Goal: Task Accomplishment & Management: Use online tool/utility

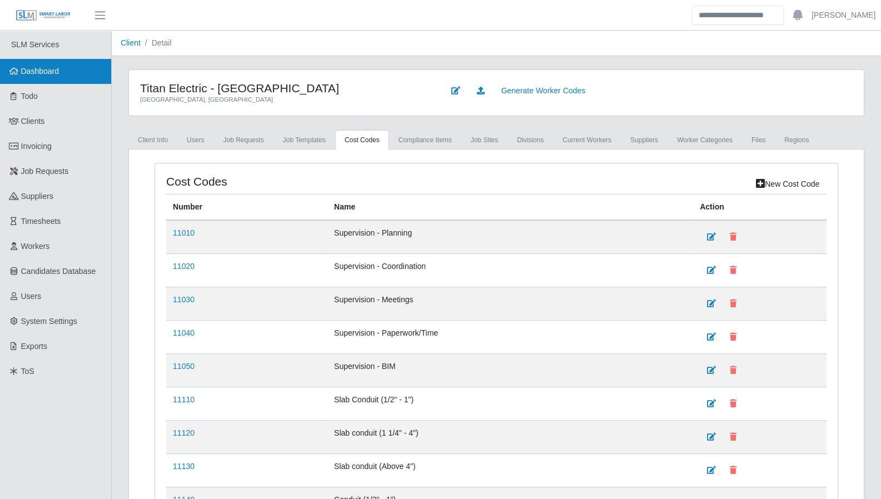
click at [70, 79] on link "Dashboard" at bounding box center [55, 71] width 111 height 25
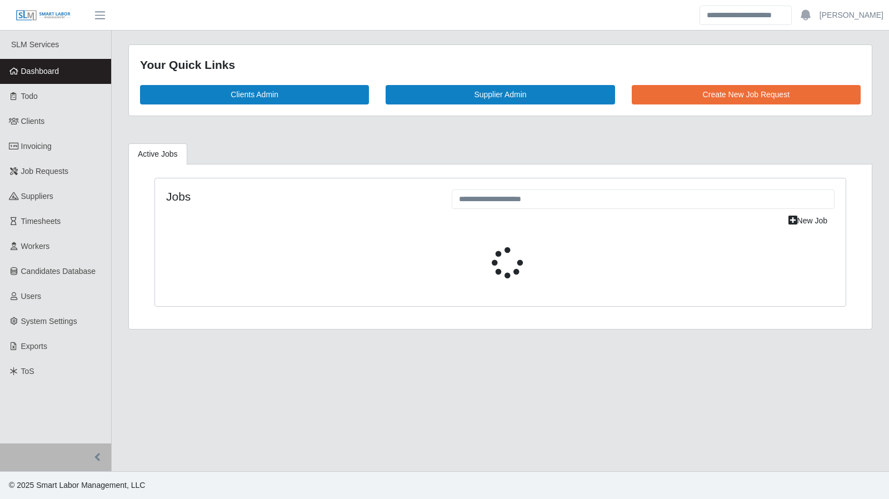
select select "****"
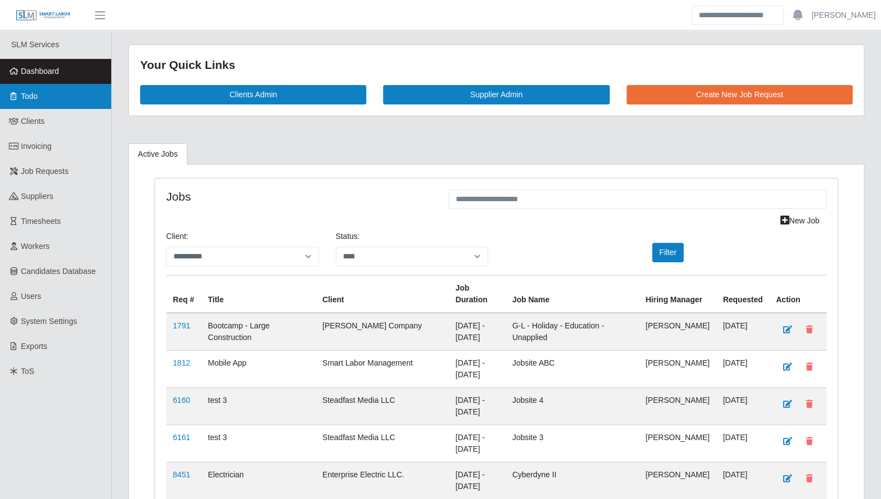
click at [22, 88] on link "Todo" at bounding box center [55, 96] width 111 height 25
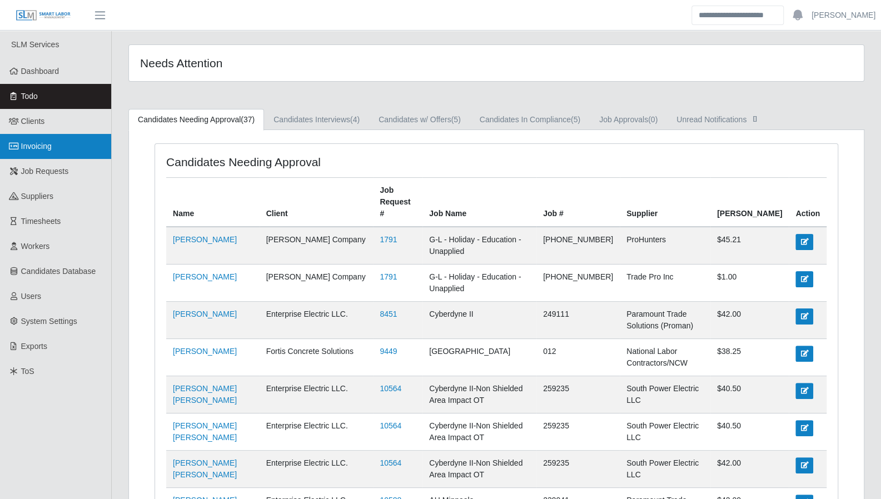
click at [37, 145] on span "Invoicing" at bounding box center [36, 146] width 31 height 9
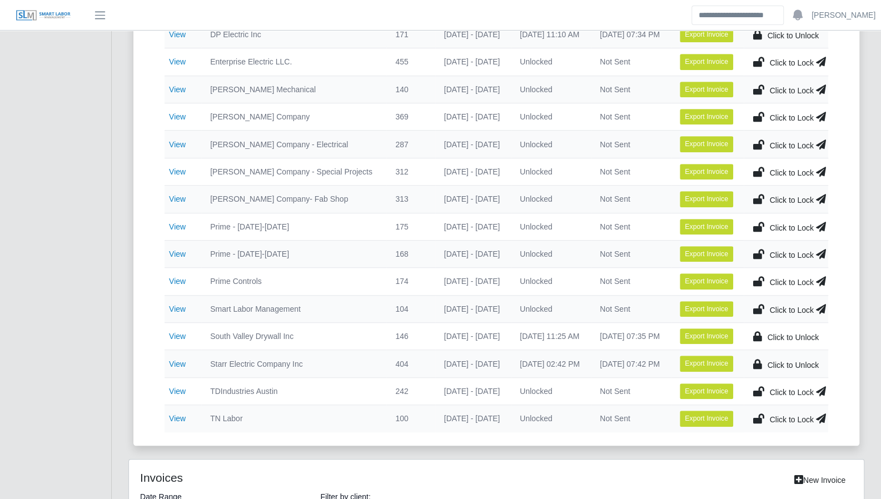
scroll to position [360, 0]
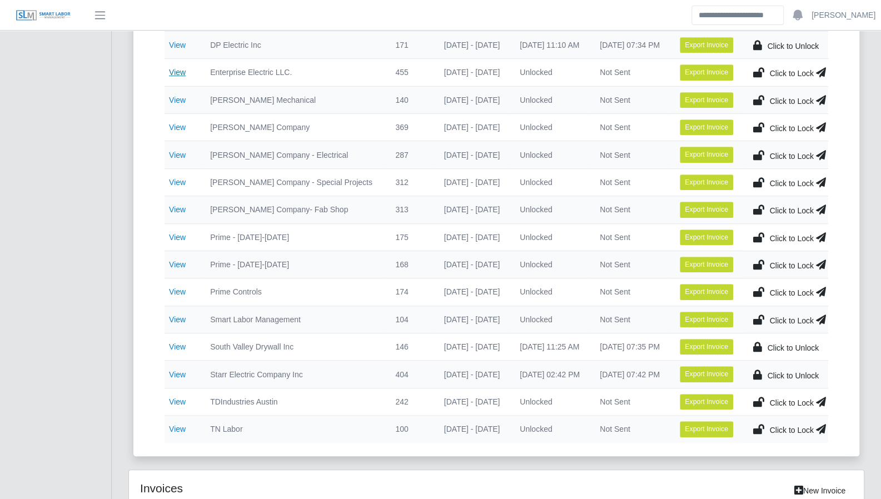
click at [180, 68] on link "View" at bounding box center [177, 72] width 17 height 9
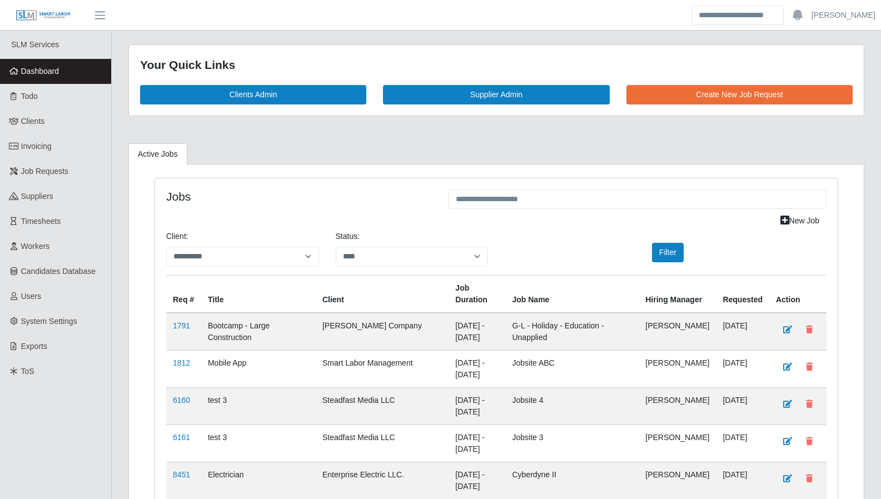
select select "****"
click at [26, 122] on span "Clients" at bounding box center [33, 121] width 24 height 9
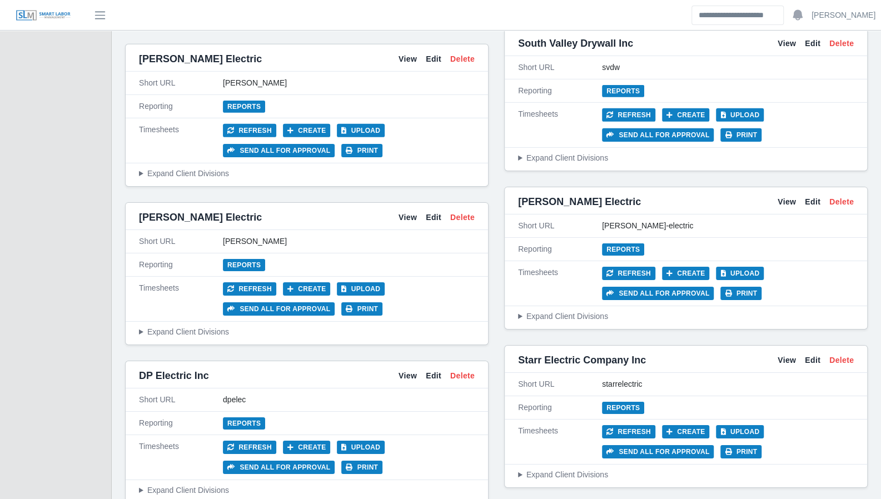
scroll to position [2171, 0]
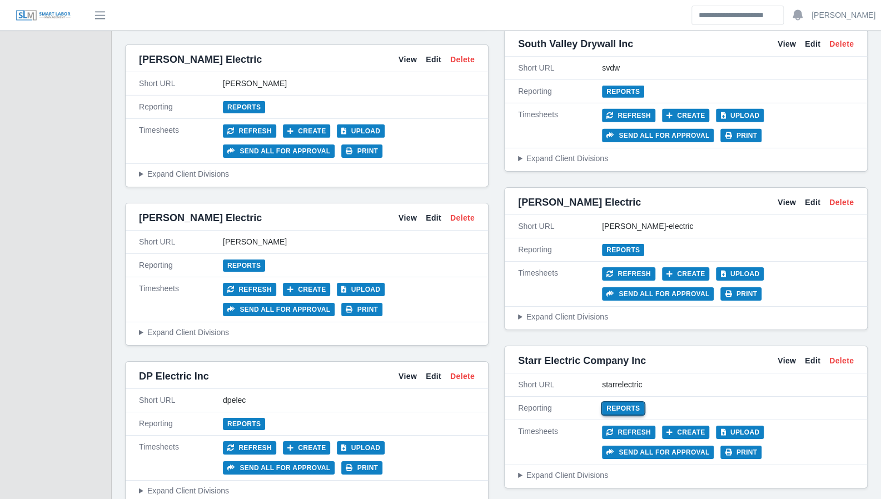
click at [623, 402] on link "Reports" at bounding box center [623, 408] width 42 height 12
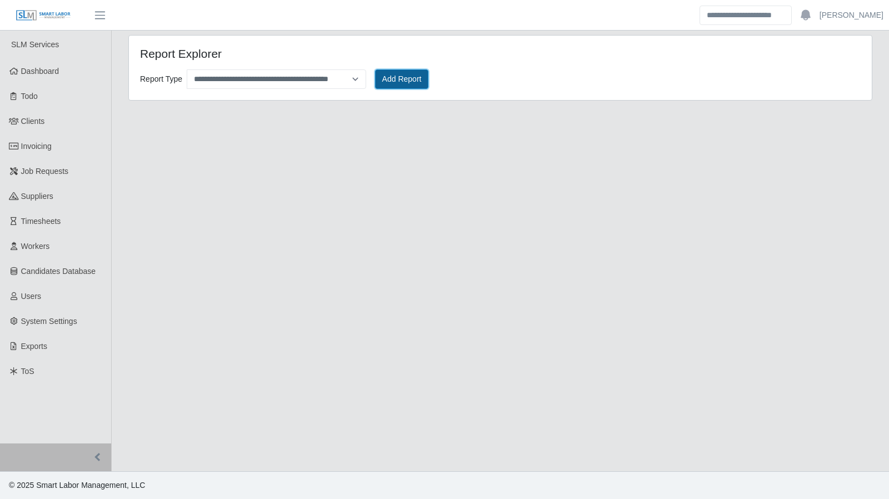
click at [407, 79] on button "Add Report" at bounding box center [402, 78] width 54 height 19
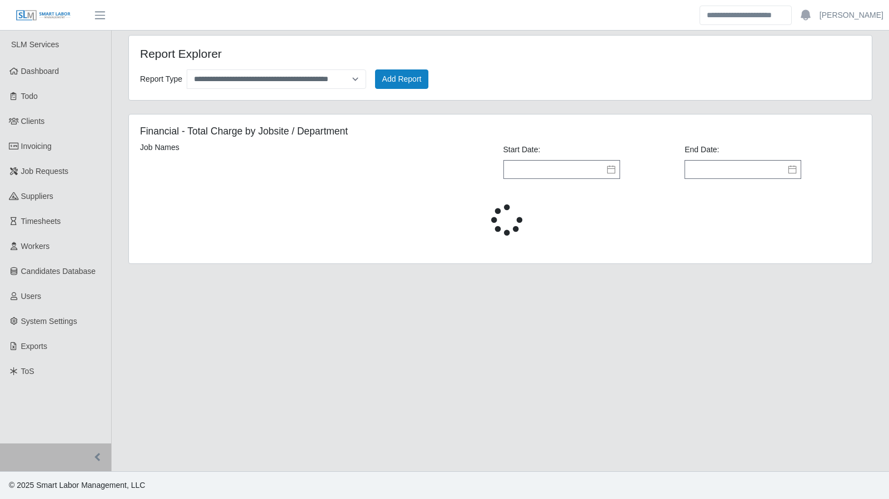
drag, startPoint x: 611, startPoint y: 173, endPoint x: 609, endPoint y: 167, distance: 6.3
click at [611, 171] on icon at bounding box center [611, 169] width 9 height 9
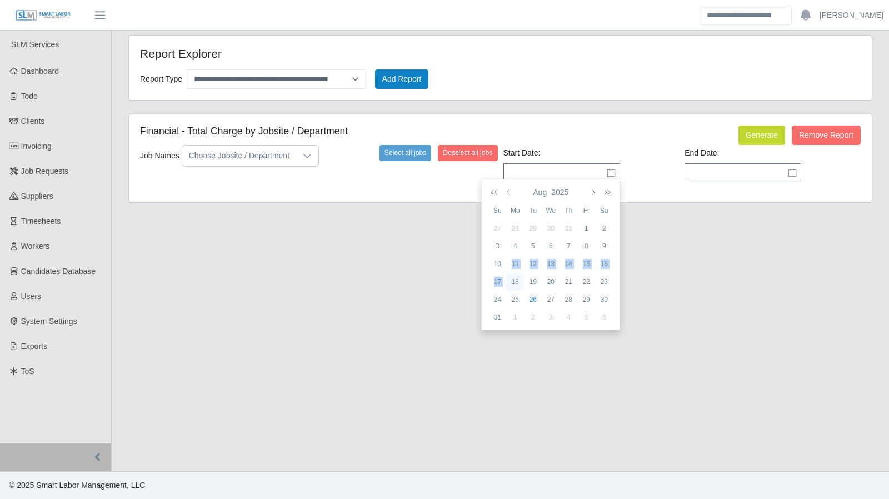
drag, startPoint x: 510, startPoint y: 265, endPoint x: 513, endPoint y: 281, distance: 15.8
click at [513, 280] on tbody "27 28 29 30 31 1 2 3 4 5 6 7 8 9 10 11 12 13 14 15 16 17 18 19 20 21 22 23 24 2…" at bounding box center [551, 273] width 125 height 107
click at [514, 281] on div "18" at bounding box center [515, 282] width 18 height 10
type input "**********"
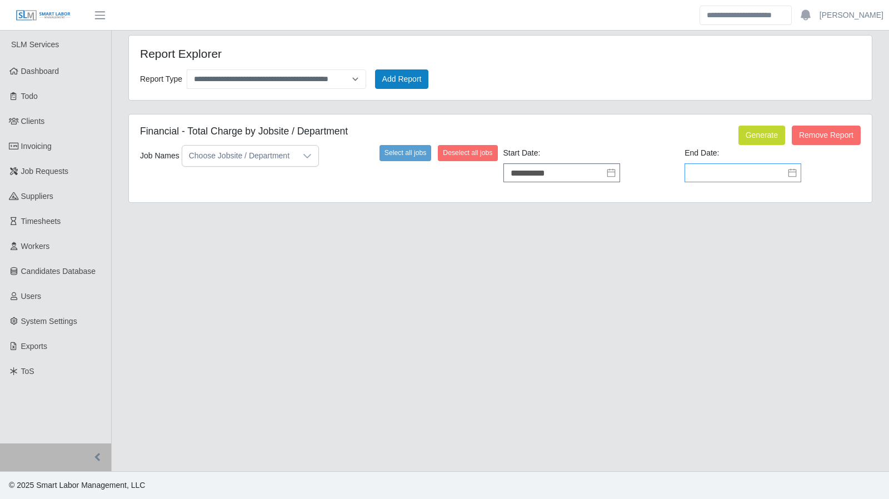
drag, startPoint x: 791, startPoint y: 167, endPoint x: 786, endPoint y: 181, distance: 14.2
click at [791, 168] on icon at bounding box center [792, 172] width 9 height 9
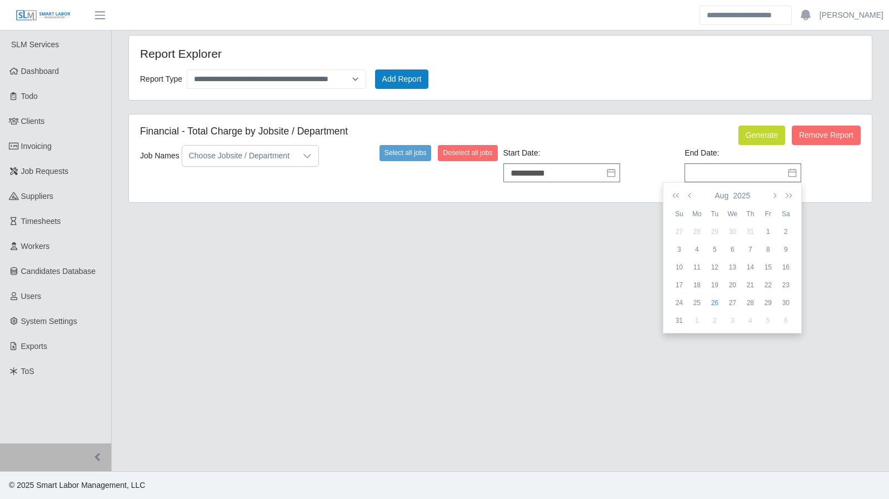
drag, startPoint x: 681, startPoint y: 305, endPoint x: 666, endPoint y: 293, distance: 19.4
click at [679, 303] on div "24" at bounding box center [679, 303] width 18 height 10
type input "**********"
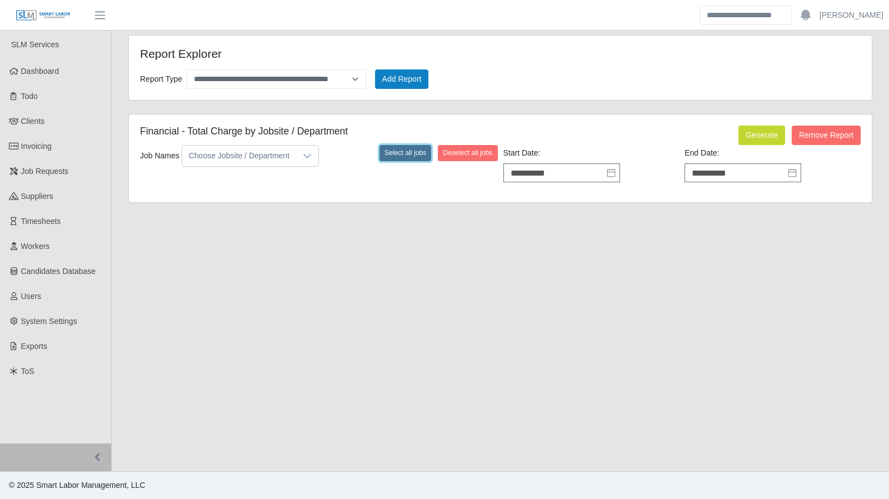
click at [417, 147] on button "Select all jobs" at bounding box center [406, 153] width 52 height 16
click at [737, 137] on div "Generate Remove Report" at bounding box center [747, 135] width 246 height 19
click at [742, 138] on button "Generate" at bounding box center [762, 135] width 47 height 19
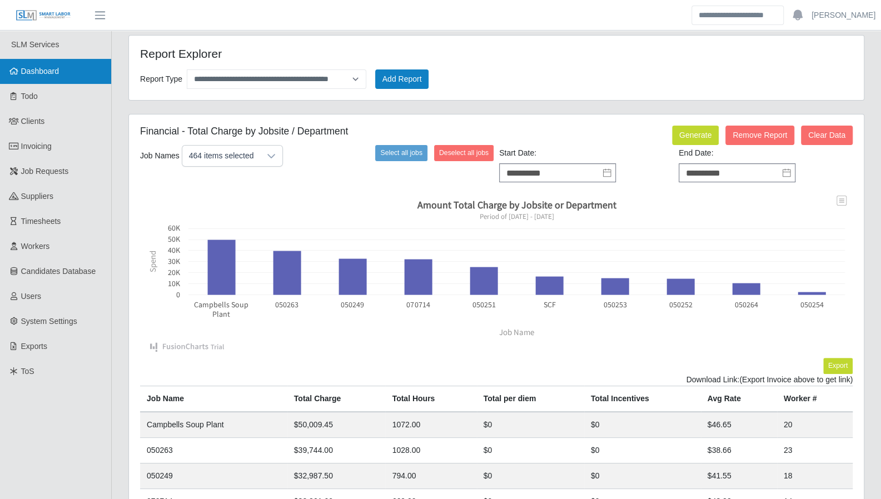
click at [61, 73] on link "Dashboard" at bounding box center [55, 71] width 111 height 25
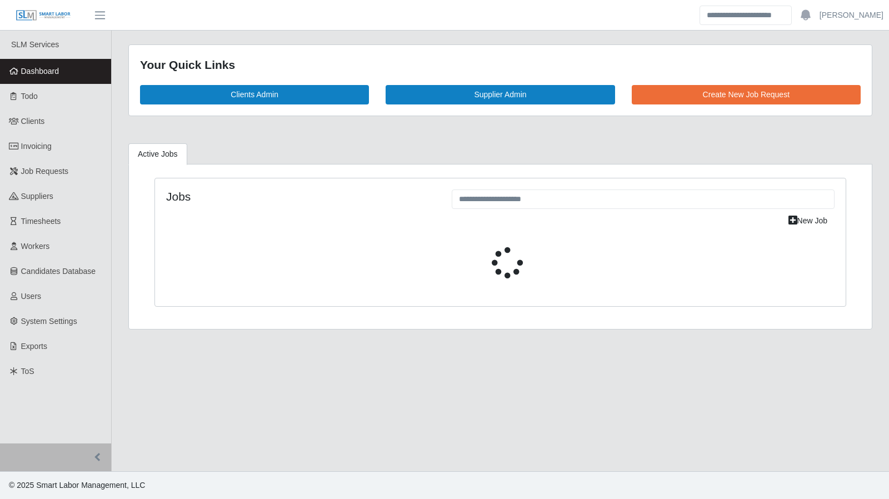
select select "****"
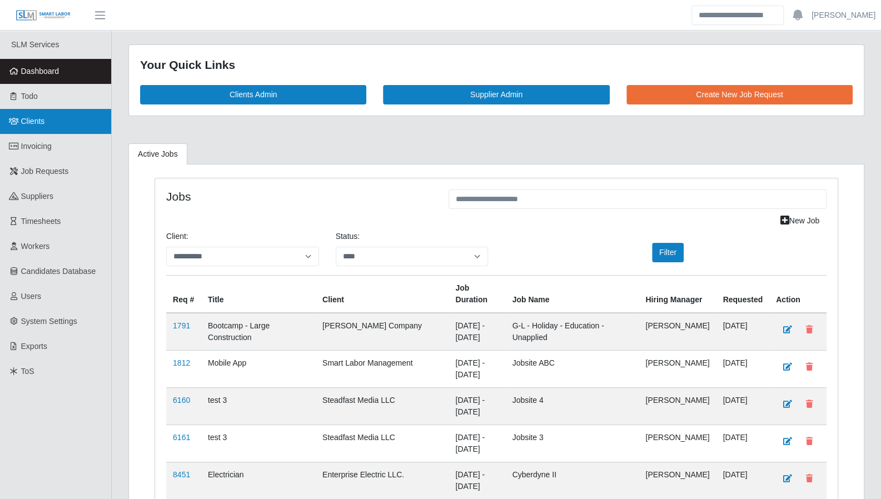
click at [46, 118] on link "Clients" at bounding box center [55, 121] width 111 height 25
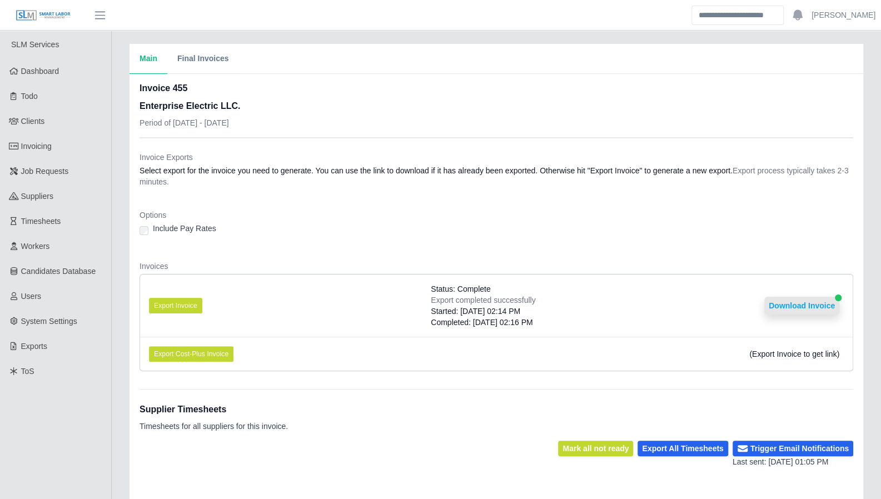
click at [782, 310] on button "Download Invoice" at bounding box center [801, 306] width 75 height 18
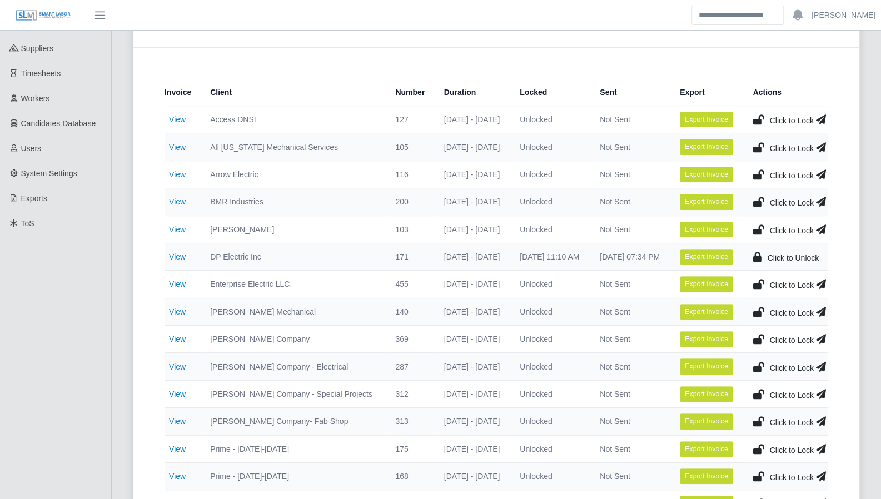
scroll to position [150, 0]
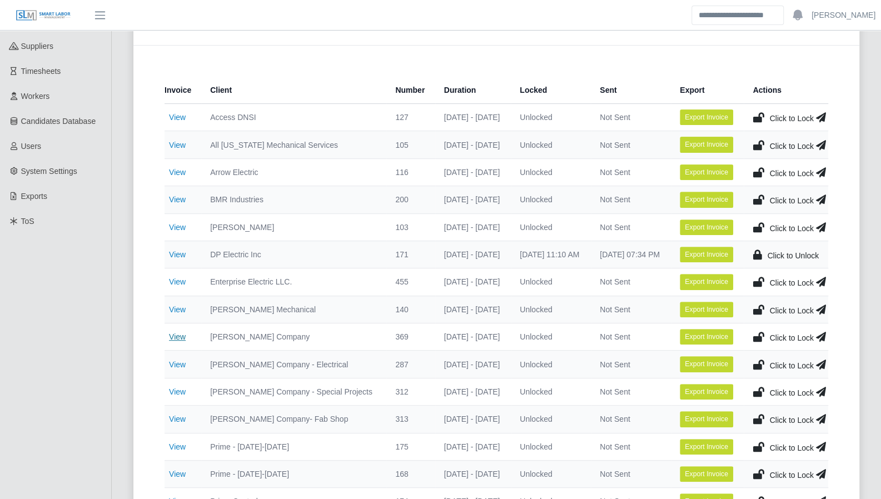
click at [176, 335] on link "View" at bounding box center [177, 336] width 17 height 9
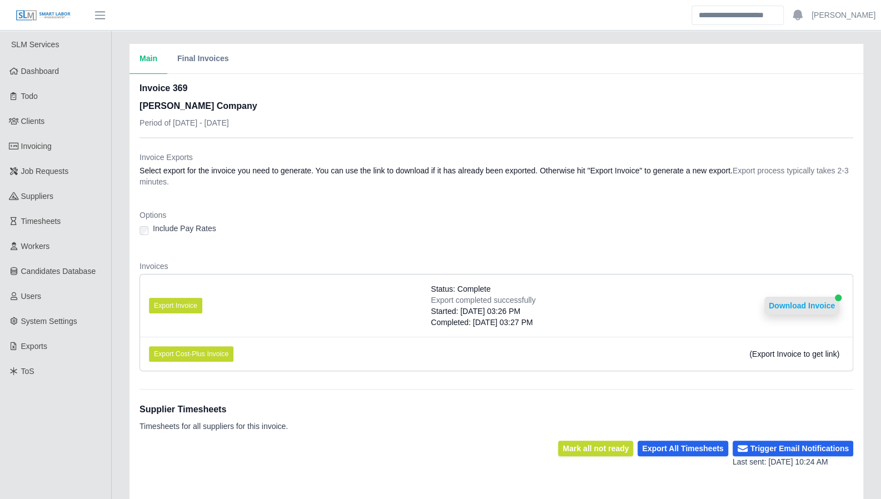
click at [801, 303] on button "Download Invoice" at bounding box center [801, 306] width 75 height 18
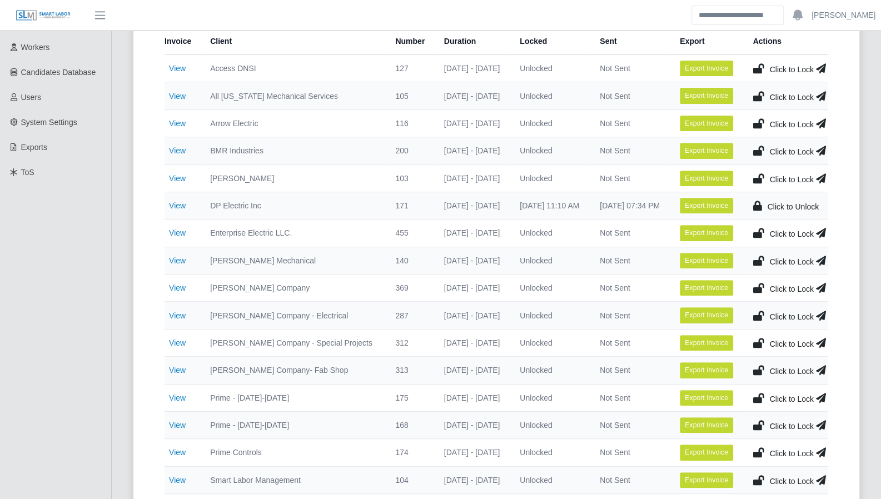
scroll to position [200, 0]
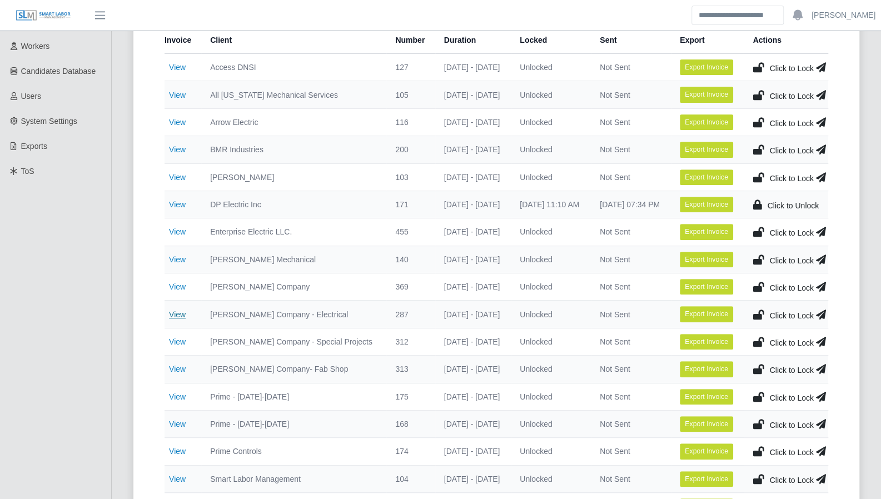
click at [180, 311] on link "View" at bounding box center [177, 314] width 17 height 9
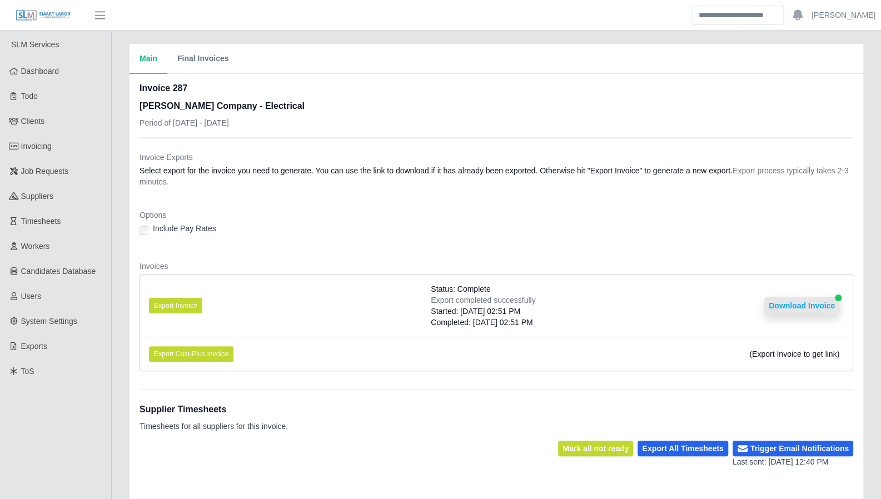
click at [784, 305] on button "Download Invoice" at bounding box center [801, 306] width 75 height 18
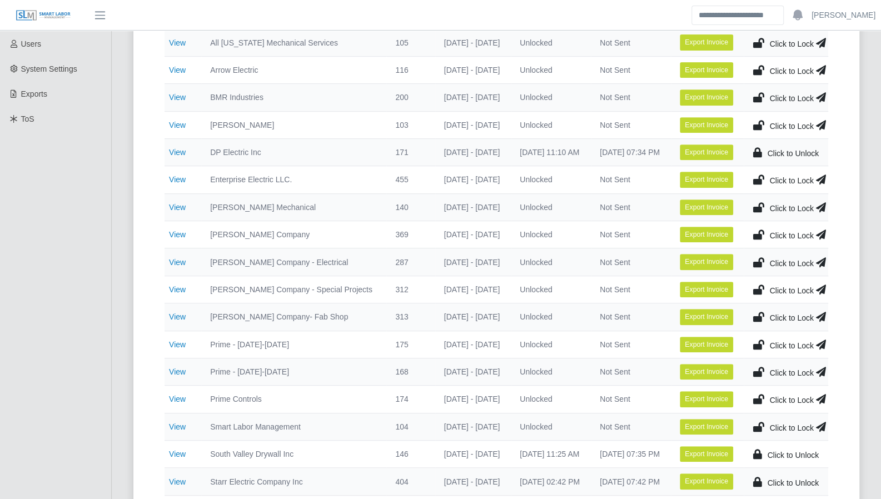
scroll to position [254, 0]
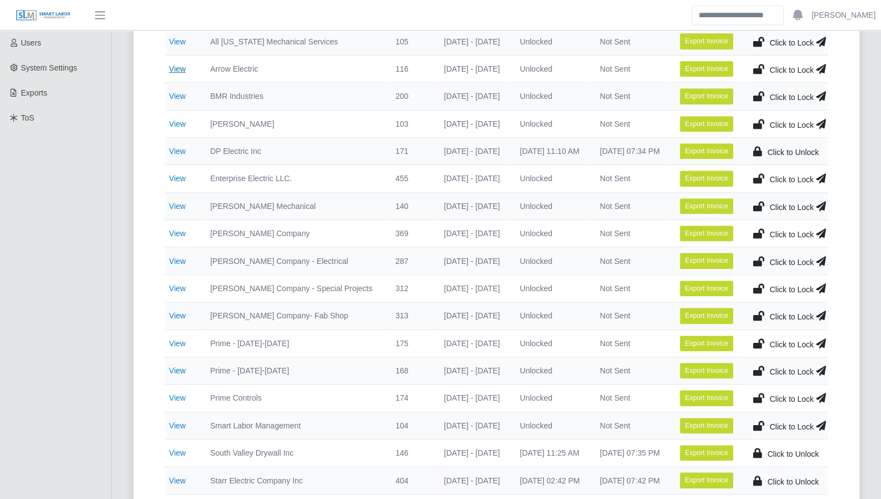
click at [181, 71] on link "View" at bounding box center [177, 68] width 17 height 9
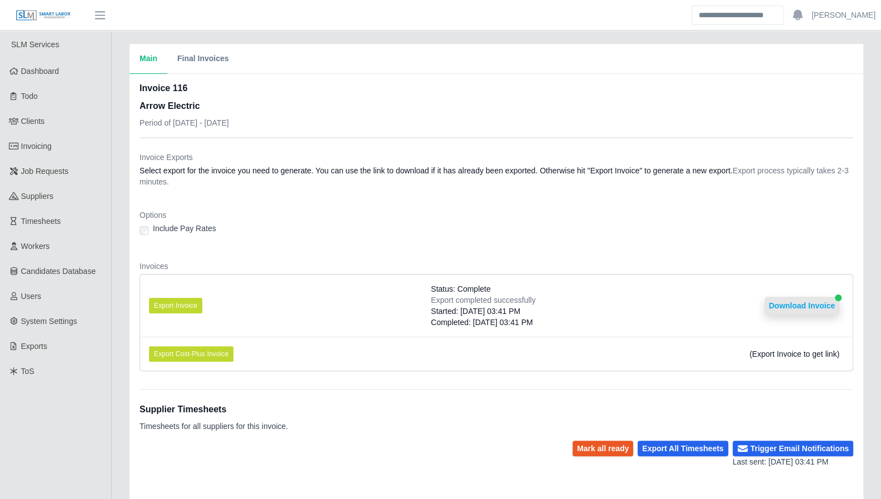
click at [821, 304] on button "Download Invoice" at bounding box center [801, 306] width 75 height 18
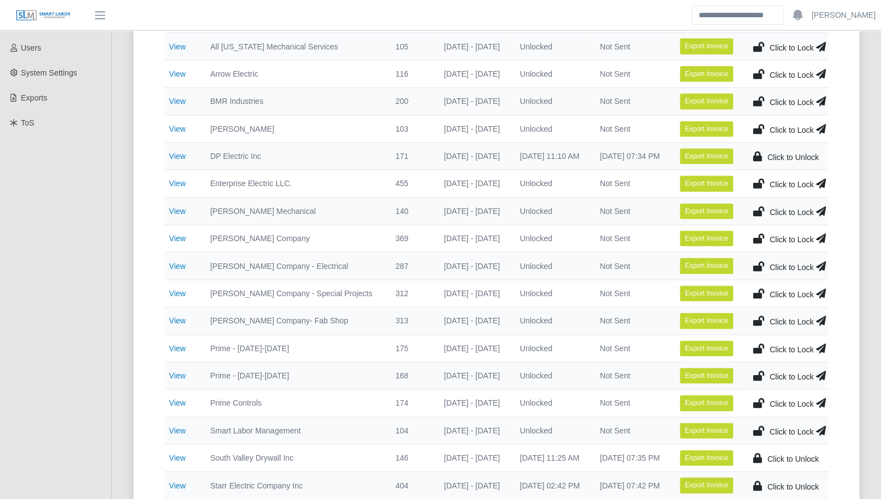
scroll to position [265, 0]
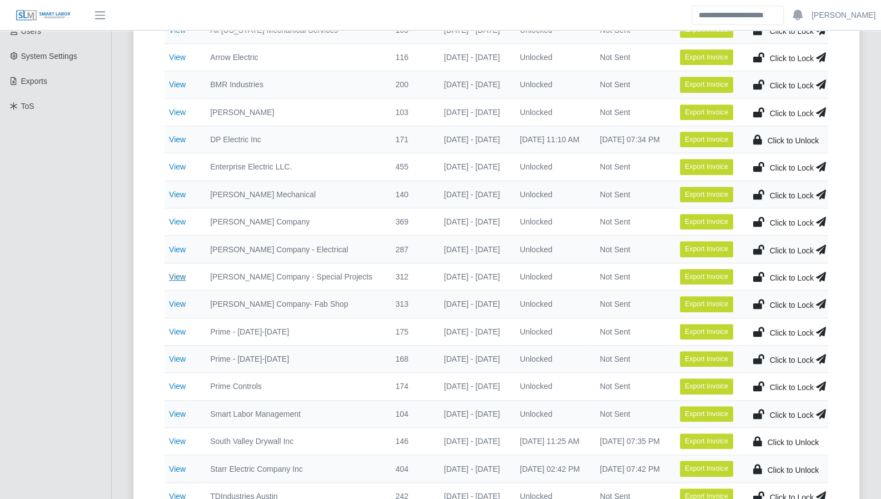
click at [175, 272] on link "View" at bounding box center [177, 276] width 17 height 9
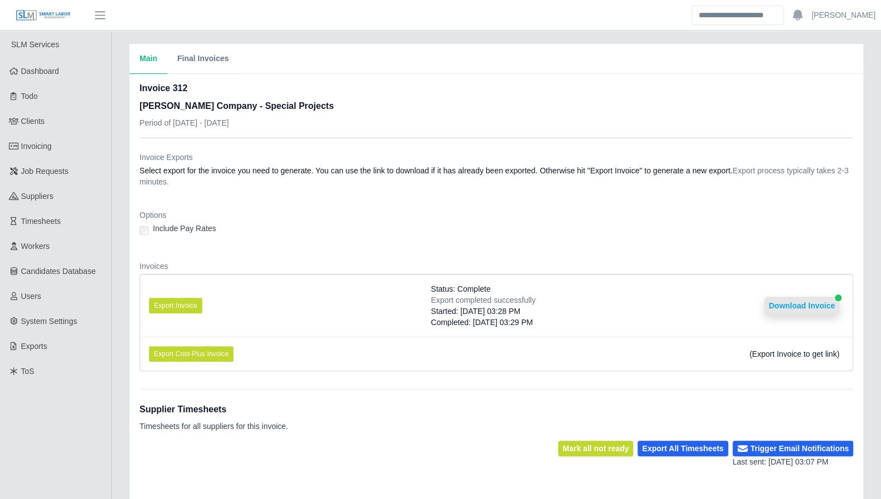
click at [783, 301] on button "Download Invoice" at bounding box center [801, 306] width 75 height 18
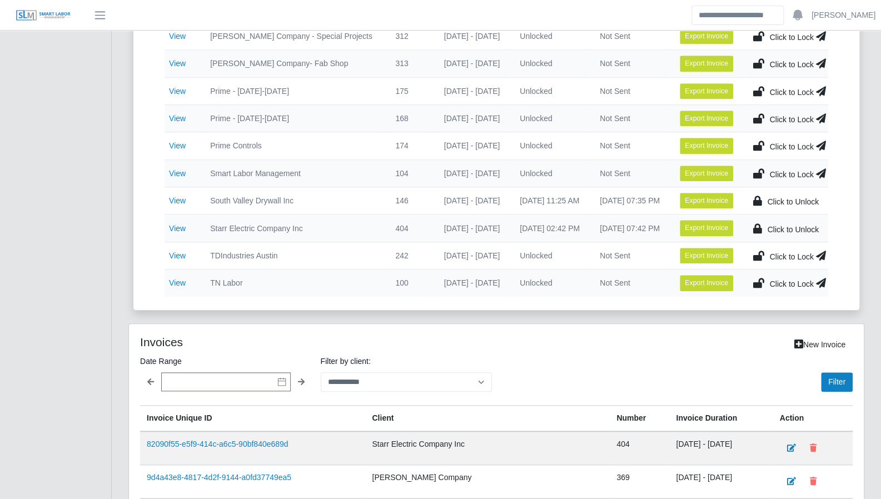
scroll to position [505, 0]
click at [181, 142] on link "View" at bounding box center [177, 146] width 17 height 9
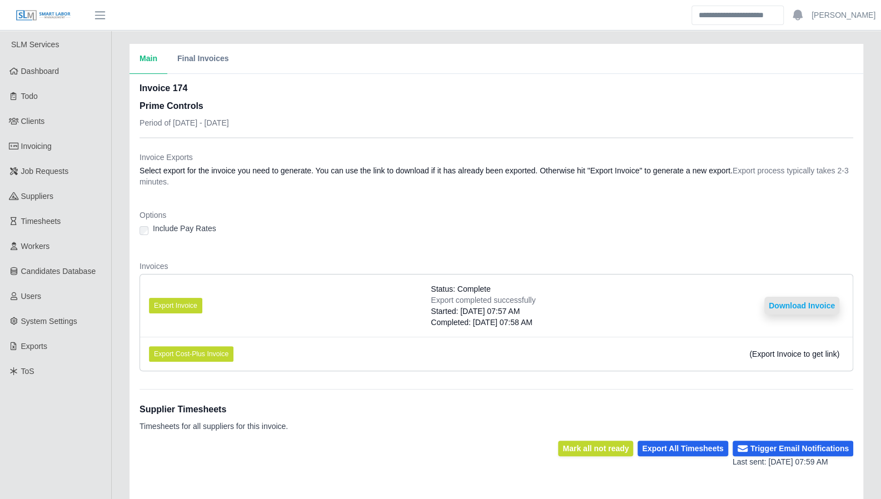
click at [796, 306] on button "Download Invoice" at bounding box center [801, 306] width 75 height 18
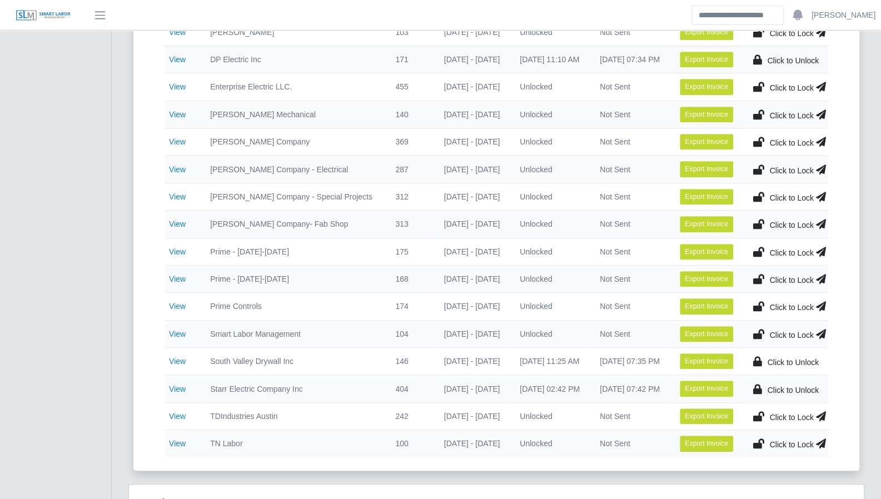
scroll to position [351, 0]
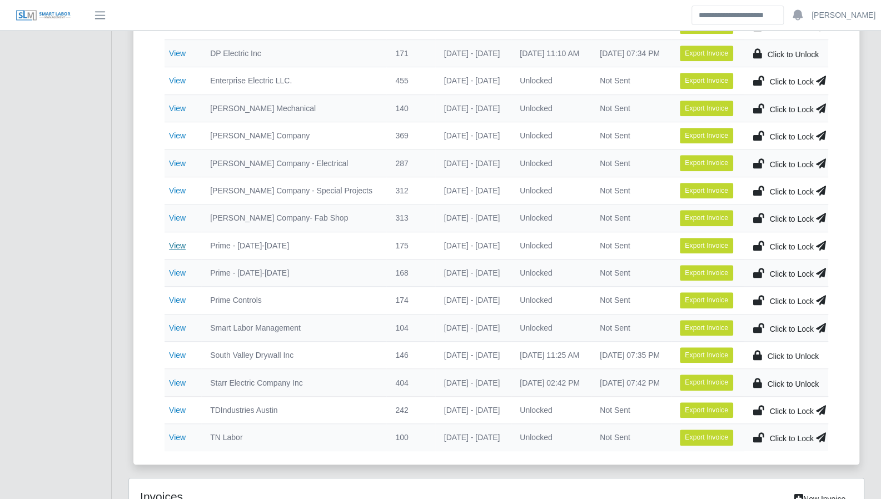
click at [183, 243] on link "View" at bounding box center [177, 245] width 17 height 9
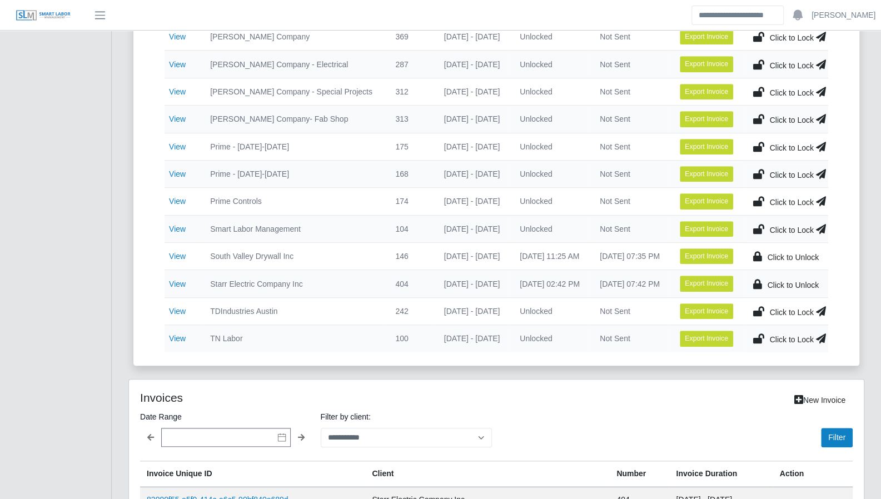
scroll to position [411, 0]
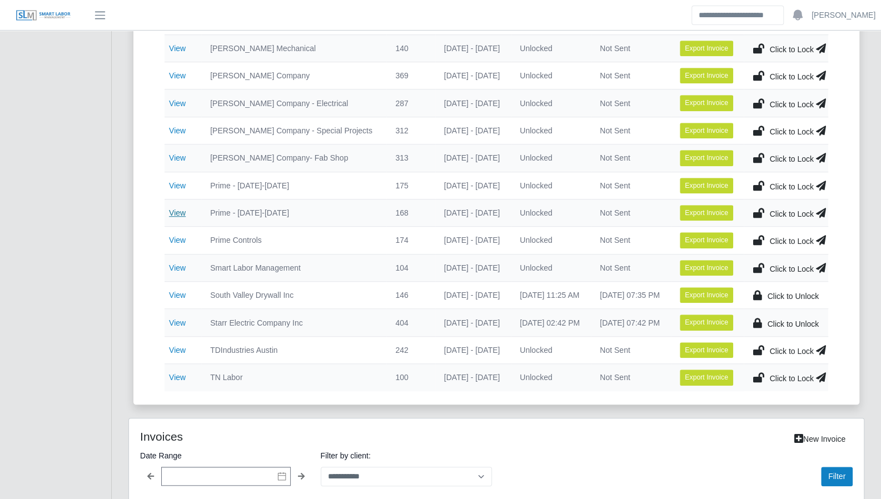
click at [182, 210] on link "View" at bounding box center [177, 212] width 17 height 9
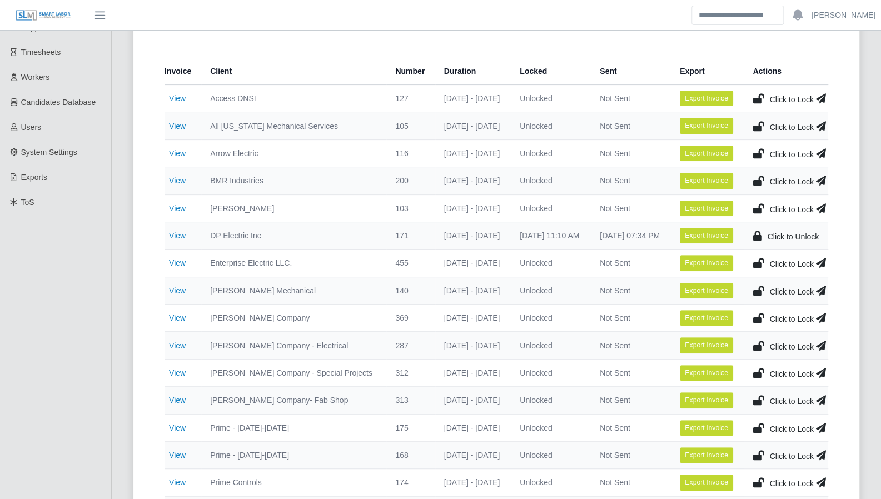
scroll to position [168, 0]
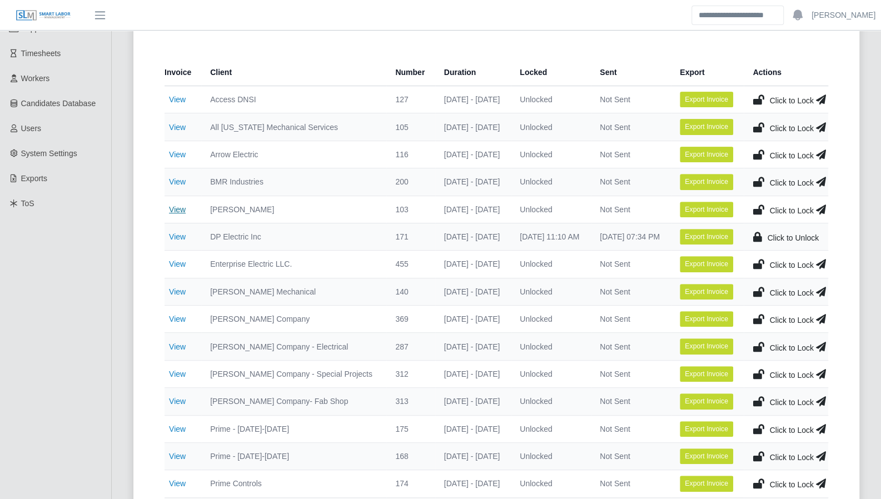
click at [173, 206] on link "View" at bounding box center [177, 209] width 17 height 9
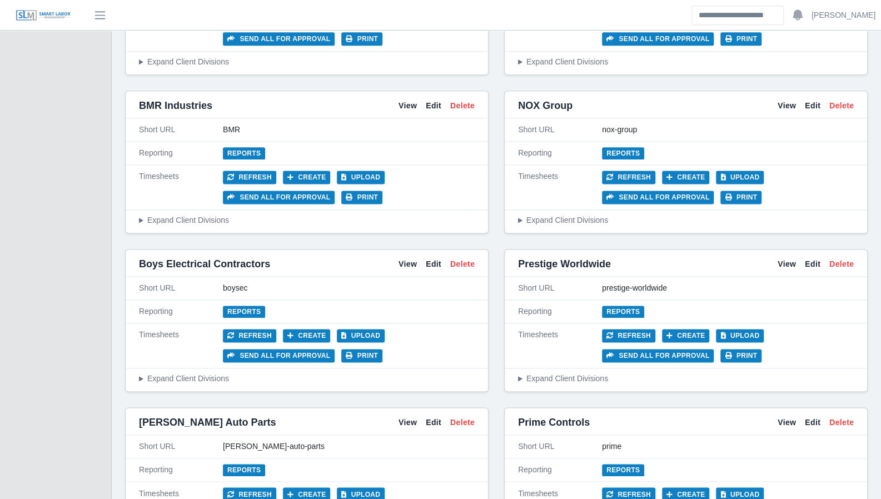
scroll to position [847, 0]
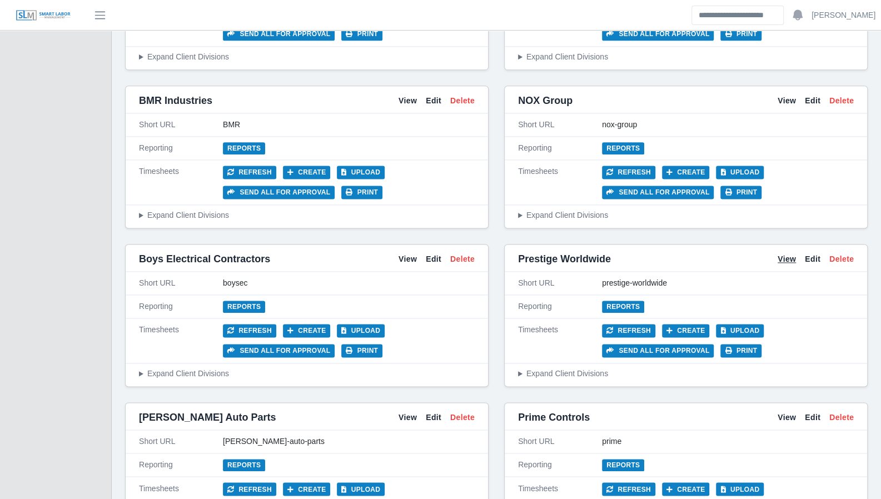
click at [786, 254] on link "View" at bounding box center [787, 260] width 18 height 12
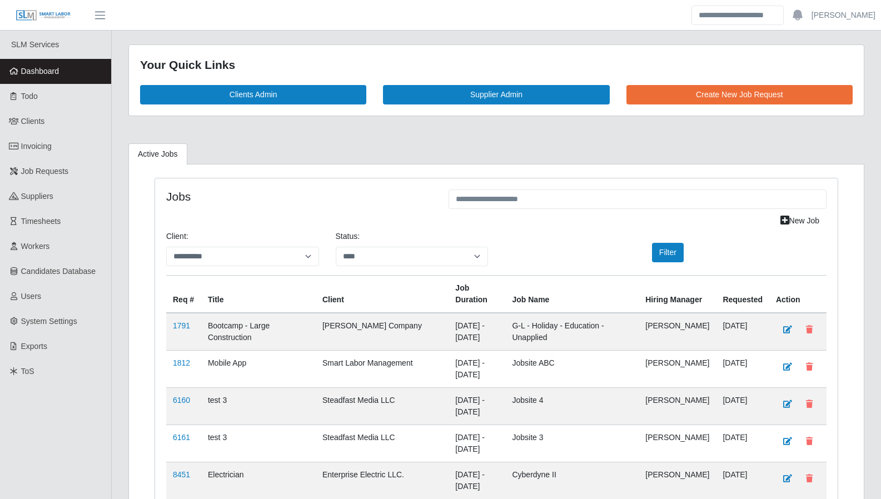
select select "****"
drag, startPoint x: 37, startPoint y: 123, endPoint x: 195, endPoint y: 148, distance: 159.3
click at [37, 123] on span "Clients" at bounding box center [33, 121] width 24 height 9
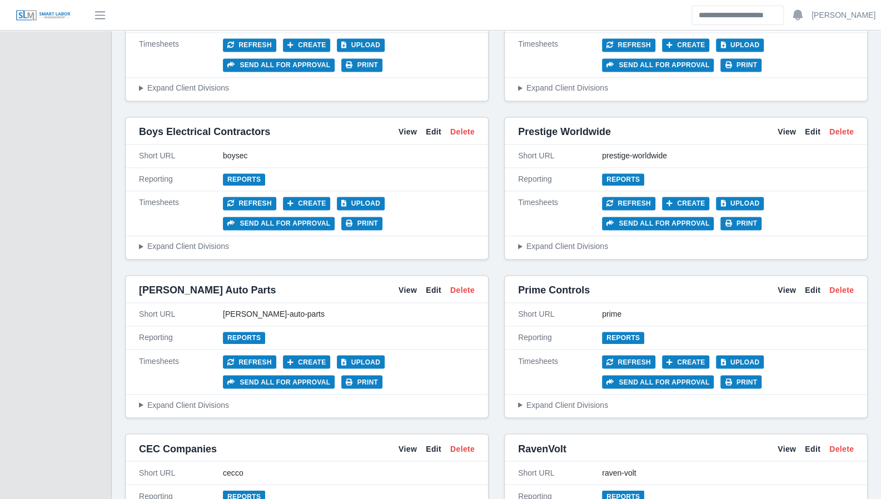
scroll to position [973, 0]
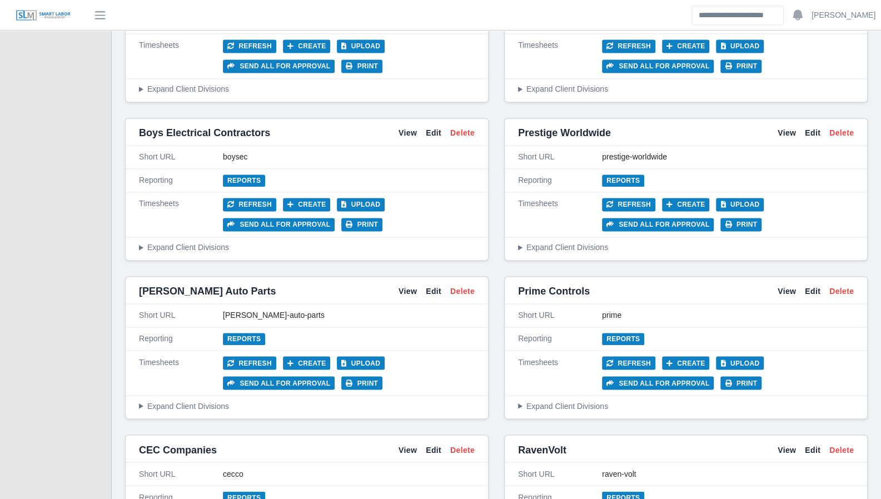
click at [578, 400] on summary "Expand Client Divisions" at bounding box center [686, 406] width 336 height 12
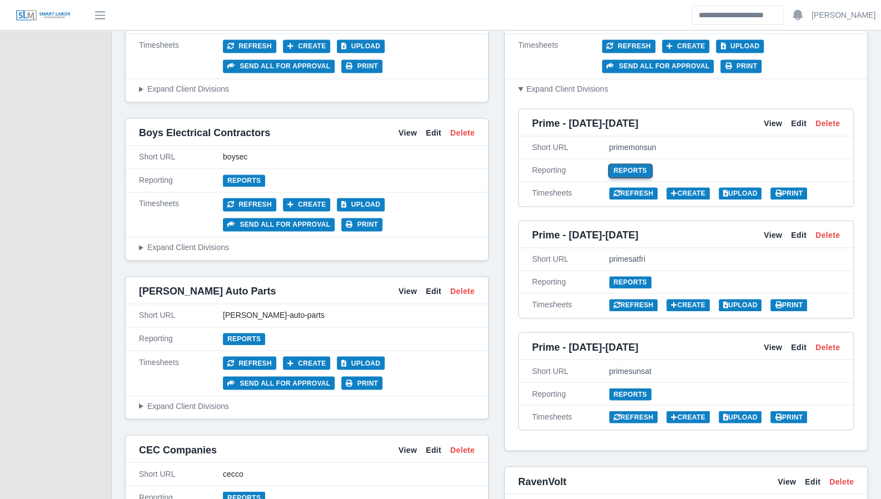
click at [620, 165] on link "Reports" at bounding box center [630, 171] width 42 height 12
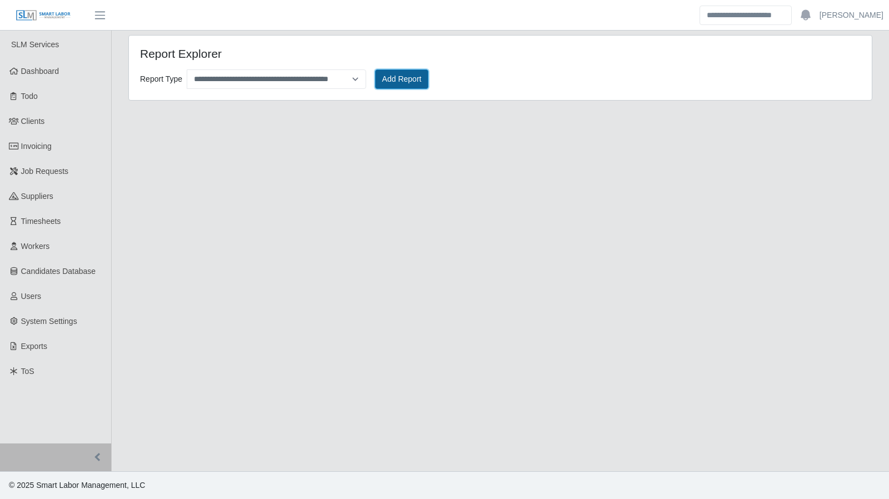
click at [386, 84] on button "Add Report" at bounding box center [402, 78] width 54 height 19
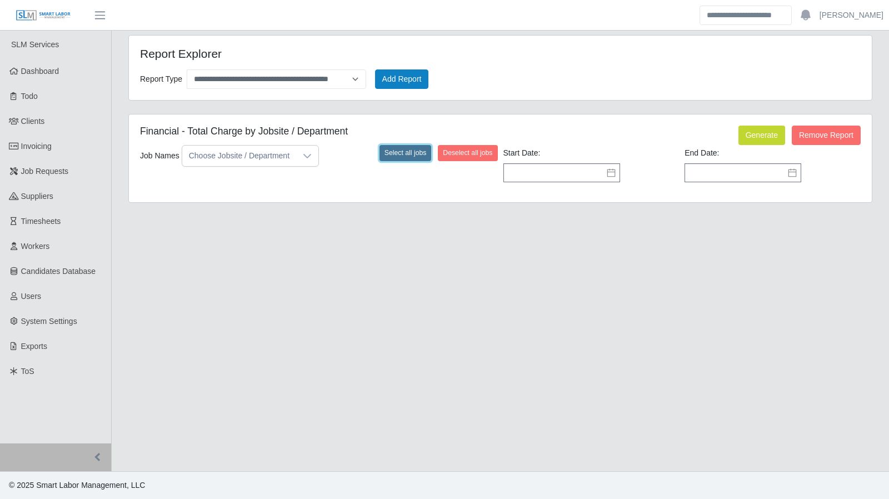
click at [404, 153] on button "Select all jobs" at bounding box center [406, 153] width 52 height 16
click at [609, 173] on icon at bounding box center [611, 172] width 9 height 9
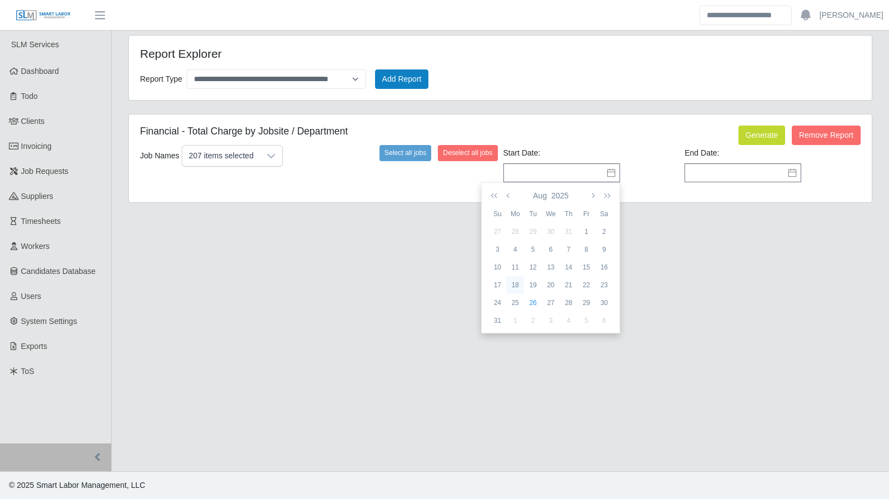
click at [518, 284] on div "18" at bounding box center [515, 285] width 18 height 10
type input "**********"
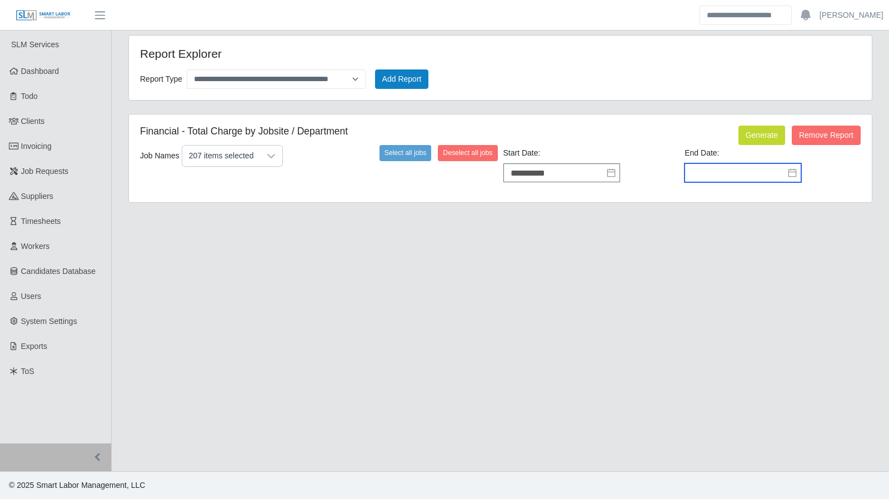
click at [739, 174] on input "text" at bounding box center [743, 172] width 117 height 19
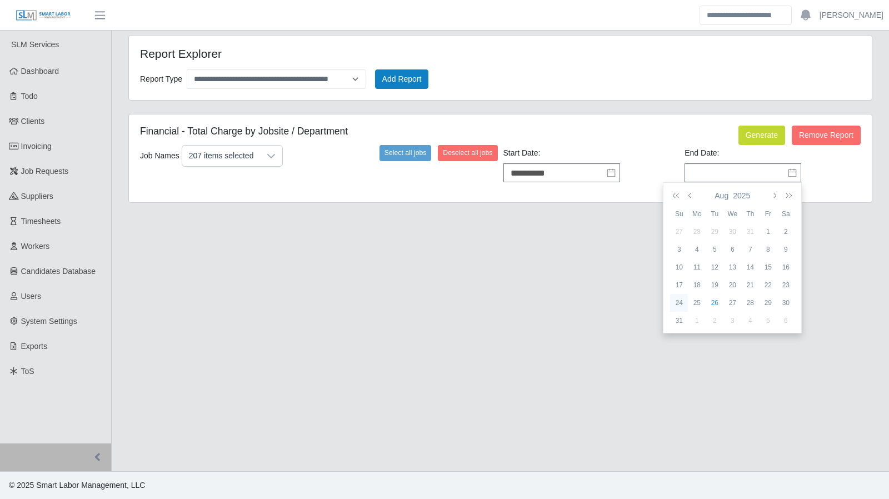
click at [677, 300] on div "24" at bounding box center [679, 303] width 18 height 10
type input "**********"
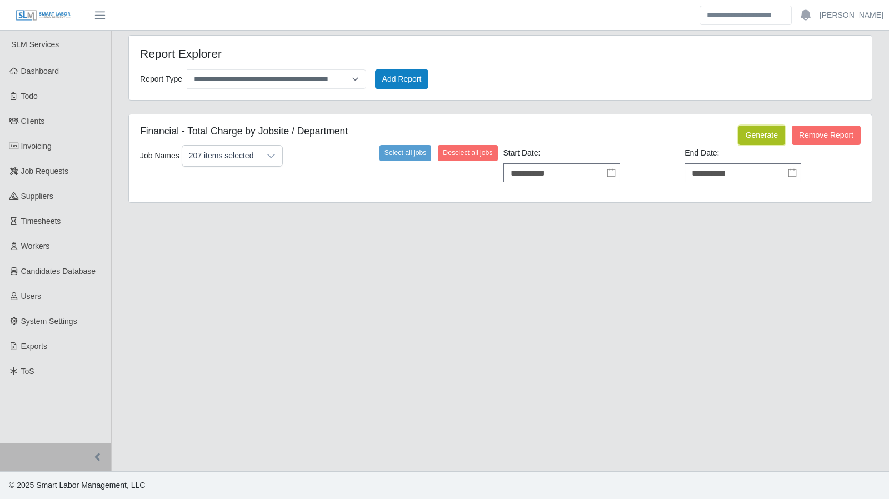
click at [763, 133] on button "Generate" at bounding box center [762, 135] width 47 height 19
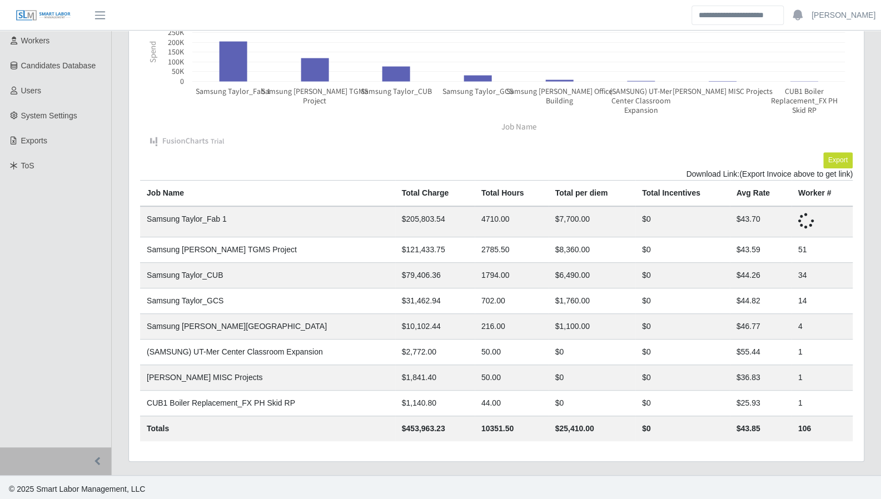
scroll to position [201, 0]
